Goal: Transaction & Acquisition: Purchase product/service

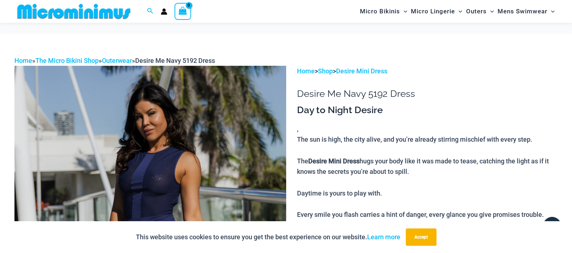
scroll to position [65, 0]
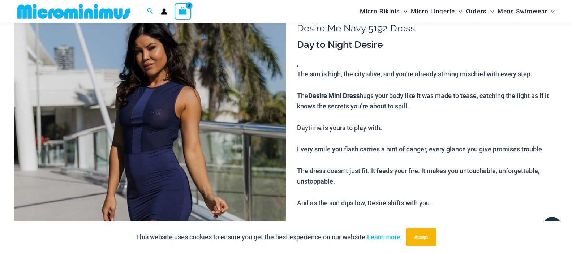
click at [191, 131] on img at bounding box center [150, 204] width 272 height 408
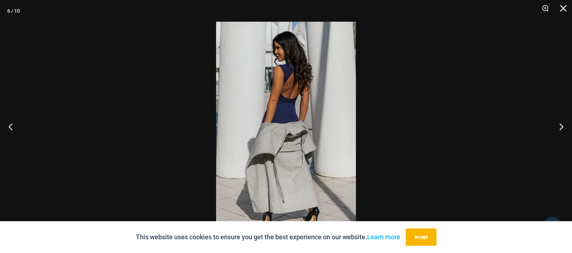
click at [16, 126] on button "Previous" at bounding box center [13, 126] width 27 height 36
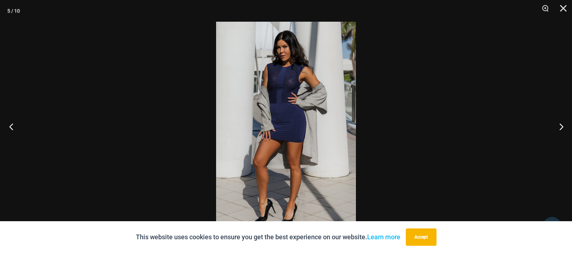
click at [5, 128] on button "Previous" at bounding box center [13, 126] width 27 height 36
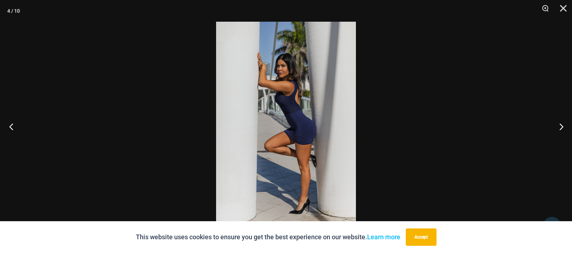
click at [5, 128] on button "Previous" at bounding box center [13, 126] width 27 height 36
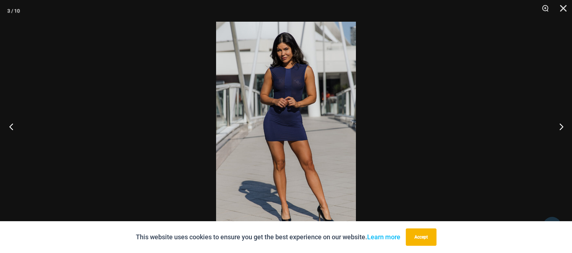
click at [5, 128] on button "Previous" at bounding box center [13, 126] width 27 height 36
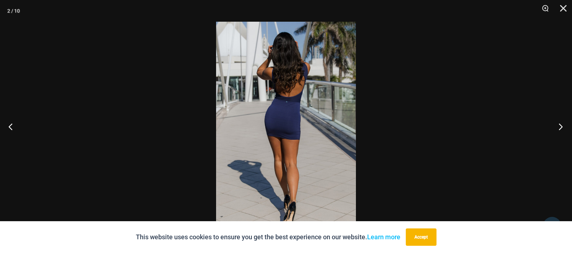
click at [563, 125] on button "Next" at bounding box center [558, 126] width 27 height 36
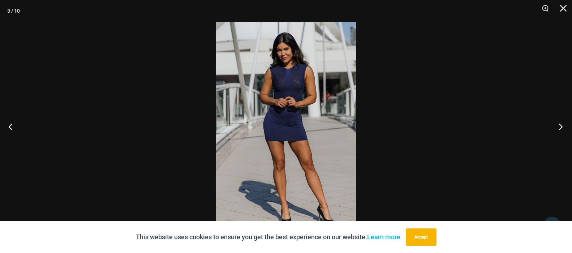
click at [563, 125] on button "Next" at bounding box center [558, 126] width 27 height 36
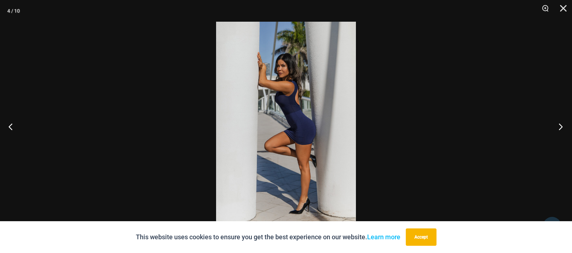
click at [566, 131] on button "Next" at bounding box center [558, 126] width 27 height 36
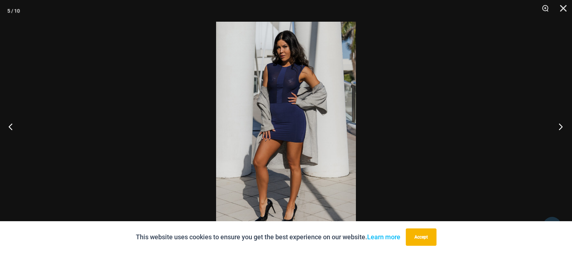
click at [558, 123] on button "Next" at bounding box center [558, 126] width 27 height 36
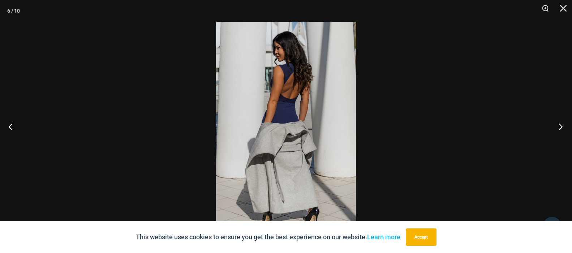
click at [564, 123] on button "Next" at bounding box center [558, 126] width 27 height 36
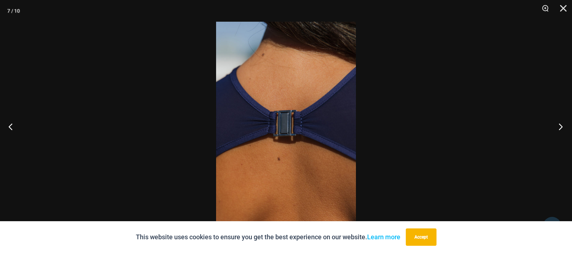
click at [564, 118] on button "Next" at bounding box center [558, 126] width 27 height 36
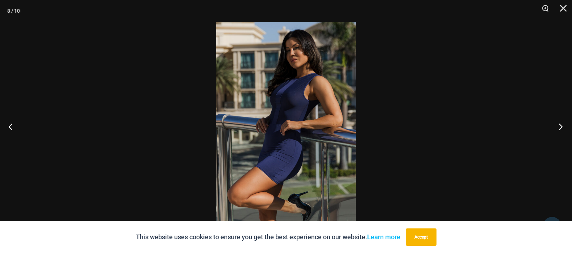
click at [567, 120] on button "Next" at bounding box center [558, 126] width 27 height 36
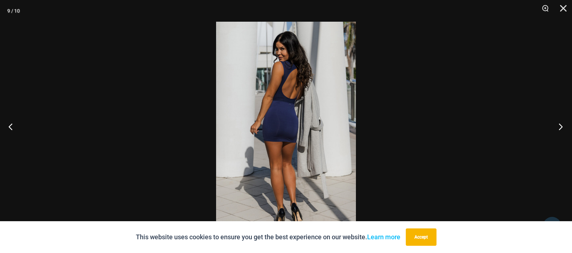
click at [562, 123] on button "Next" at bounding box center [558, 126] width 27 height 36
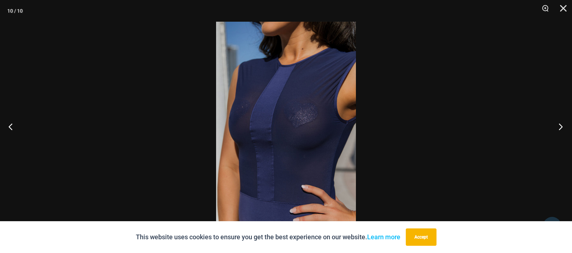
click at [560, 131] on button "Next" at bounding box center [558, 126] width 27 height 36
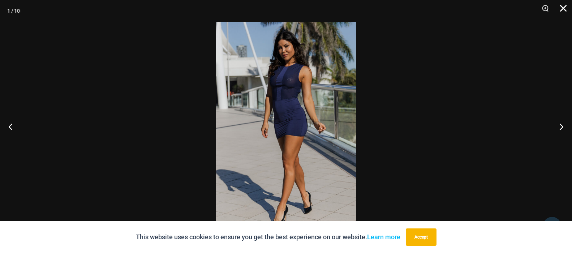
click at [566, 8] on button "Close" at bounding box center [561, 11] width 18 height 22
